Goal: Task Accomplishment & Management: Complete application form

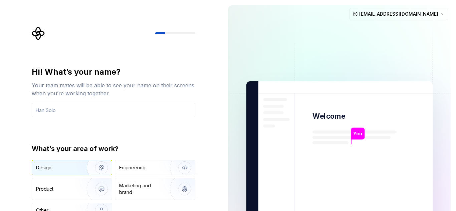
click at [79, 169] on img "button" at bounding box center [97, 167] width 43 height 45
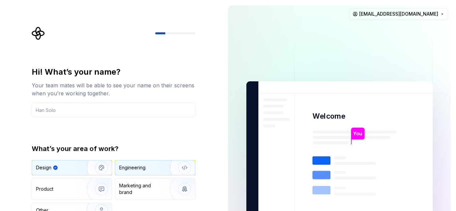
click at [145, 168] on div "Engineering" at bounding box center [145, 167] width 53 height 7
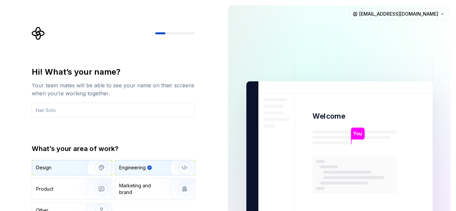
click at [73, 166] on div "Design" at bounding box center [57, 167] width 42 height 7
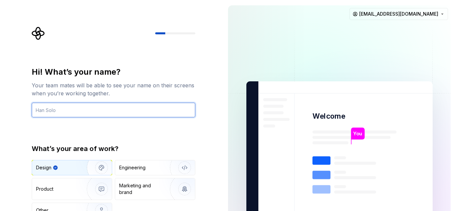
click at [94, 109] on input "text" at bounding box center [113, 110] width 163 height 15
type input "Ziyad Sayed"
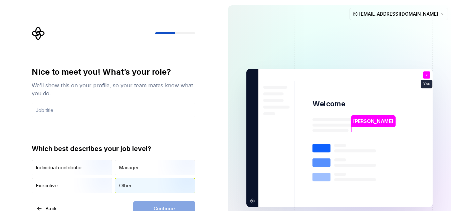
click at [132, 185] on div "Other" at bounding box center [155, 186] width 80 height 15
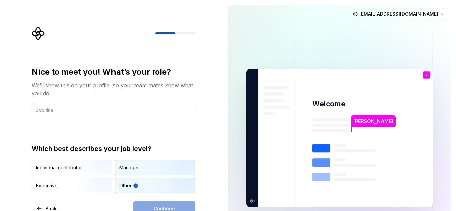
click at [137, 172] on div "Manager" at bounding box center [155, 167] width 80 height 15
click at [156, 185] on div "Other" at bounding box center [155, 186] width 80 height 15
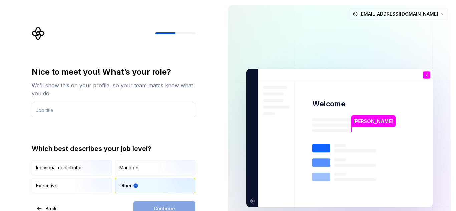
click at [122, 107] on input "text" at bounding box center [113, 110] width 163 height 15
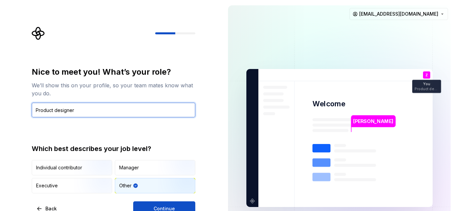
type input "Product designer"
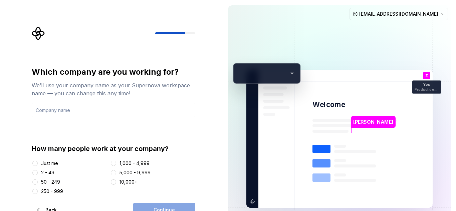
click at [56, 162] on div "Just me" at bounding box center [49, 163] width 17 height 7
click at [38, 162] on button "Just me" at bounding box center [34, 163] width 5 height 5
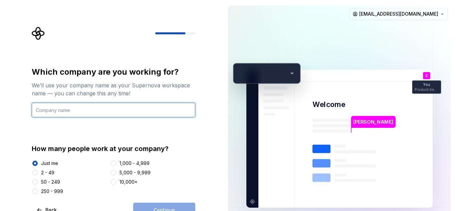
click at [115, 114] on input "text" at bounding box center [113, 110] width 163 height 15
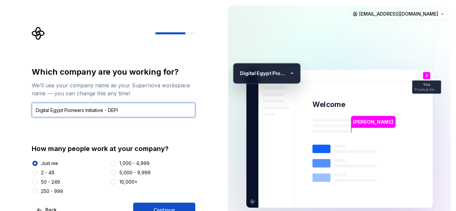
drag, startPoint x: 124, startPoint y: 109, endPoint x: 32, endPoint y: 111, distance: 92.5
click at [32, 111] on input "Digital Egypt Pioneers Initiative - DEPI" at bounding box center [113, 110] width 163 height 15
type input "dsdsbf"
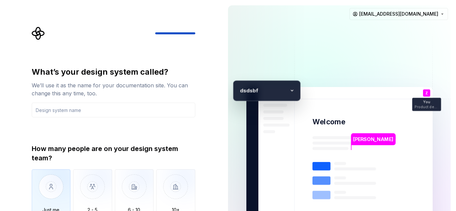
click at [60, 179] on img "button" at bounding box center [51, 191] width 39 height 45
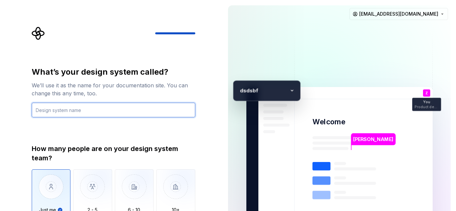
click at [117, 109] on input "text" at bounding box center [113, 110] width 163 height 15
type input "ngftyhg"
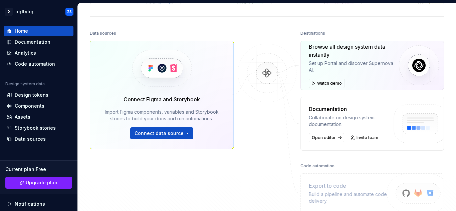
scroll to position [67, 0]
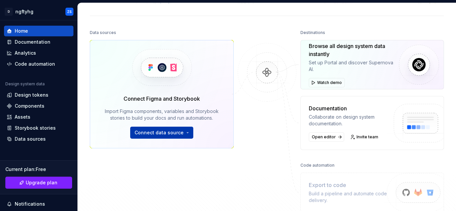
drag, startPoint x: 177, startPoint y: 142, endPoint x: 176, endPoint y: 136, distance: 6.0
click at [177, 142] on div "Connect Figma and Storybook Import Figma components, variables and Storybook st…" at bounding box center [162, 94] width 144 height 108
click at [176, 135] on span "Connect data source" at bounding box center [158, 132] width 49 height 7
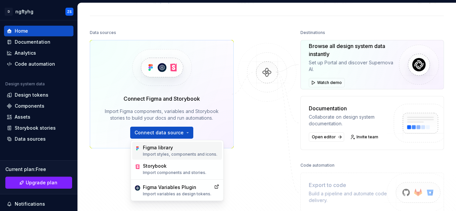
click at [173, 154] on p "Import styles, components and icons." at bounding box center [180, 154] width 74 height 5
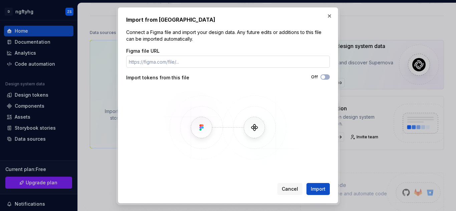
click at [204, 65] on input "Figma file URL" at bounding box center [228, 62] width 204 height 12
type input "https://www.figma.com/design/BiLMV6lbVHI5FitC4xPXir/Doctify?node-id=24-386&t=FM…"
click at [318, 192] on span "Import" at bounding box center [318, 189] width 15 height 7
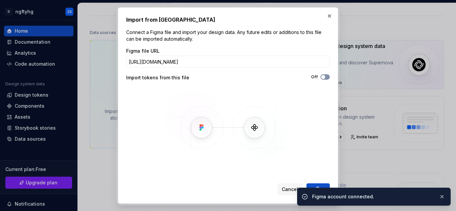
click at [323, 78] on span "button" at bounding box center [323, 77] width 4 height 4
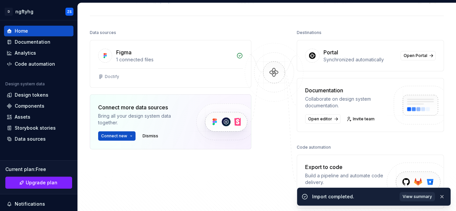
click at [425, 195] on span "View summary" at bounding box center [416, 196] width 29 height 5
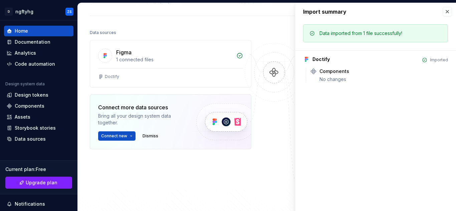
click at [320, 60] on div "Doctify" at bounding box center [320, 59] width 17 height 7
click at [322, 75] on div "Components No changes" at bounding box center [383, 75] width 128 height 15
click at [448, 13] on button "button" at bounding box center [446, 11] width 9 height 9
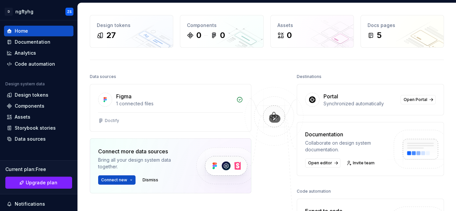
scroll to position [0, 0]
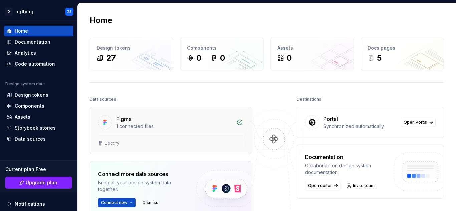
click at [139, 115] on div "Figma" at bounding box center [174, 119] width 116 height 8
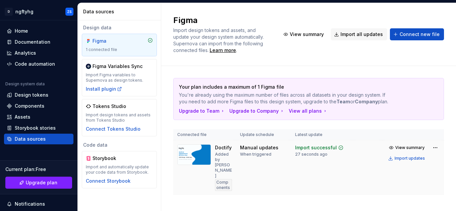
click at [203, 154] on img at bounding box center [194, 154] width 34 height 21
click at [404, 146] on span "View summary" at bounding box center [409, 147] width 29 height 5
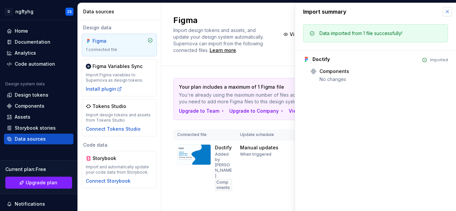
click at [450, 12] on button "button" at bounding box center [446, 11] width 9 height 9
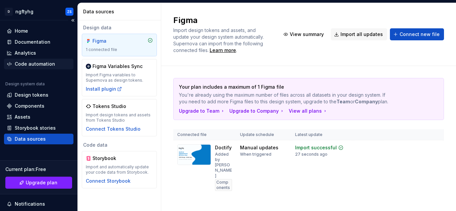
click at [37, 69] on div "Code automation" at bounding box center [38, 64] width 69 height 11
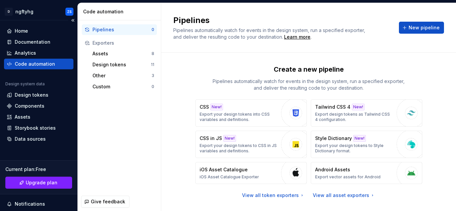
click at [36, 21] on div "Home Documentation Analytics Code automation Design system data Design tokens C…" at bounding box center [38, 145] width 77 height 250
click at [36, 27] on div "Home" at bounding box center [38, 31] width 69 height 11
